Goal: Information Seeking & Learning: Understand process/instructions

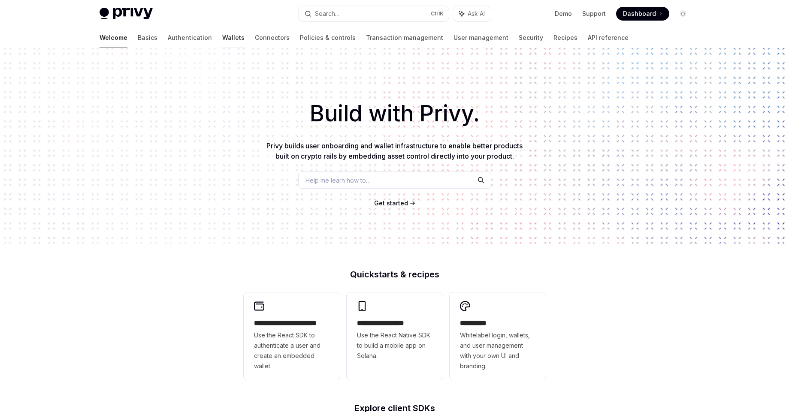
click at [222, 37] on link "Wallets" at bounding box center [233, 37] width 22 height 21
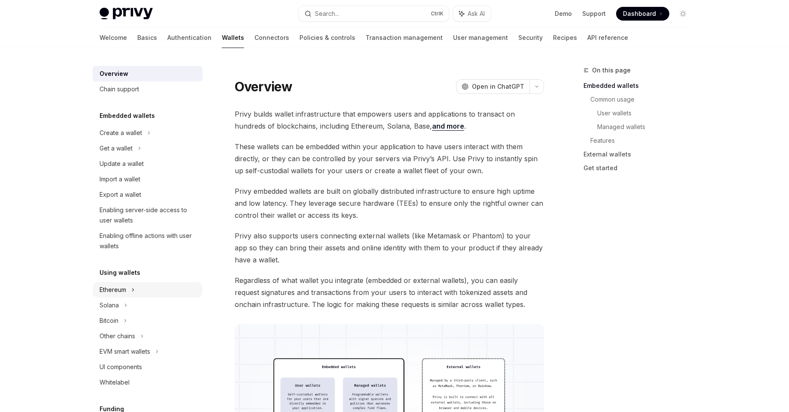
click at [126, 138] on div "Ethereum" at bounding box center [121, 133] width 42 height 10
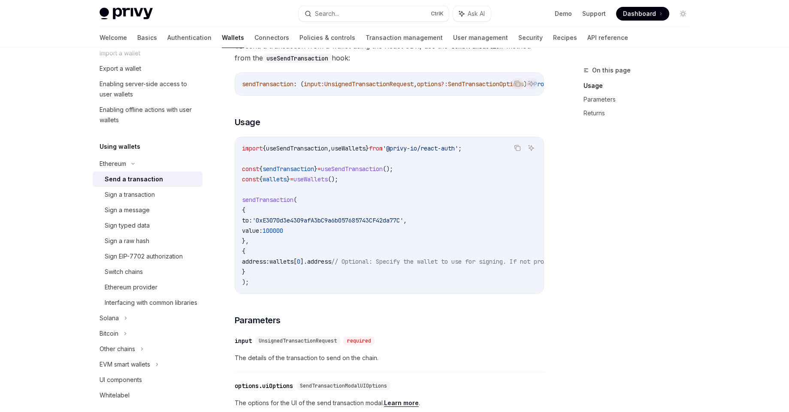
scroll to position [143, 0]
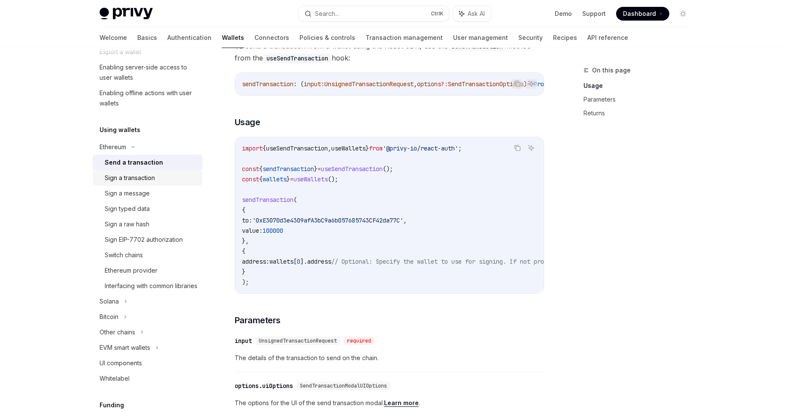
click at [124, 182] on div "Sign a transaction" at bounding box center [130, 178] width 50 height 10
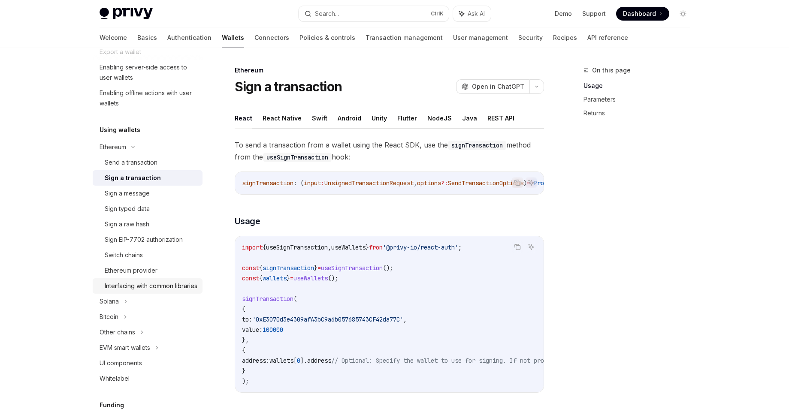
click at [149, 283] on div "Interfacing with common libraries" at bounding box center [151, 286] width 93 height 10
type textarea "*"
